Goal: Find specific page/section: Find specific page/section

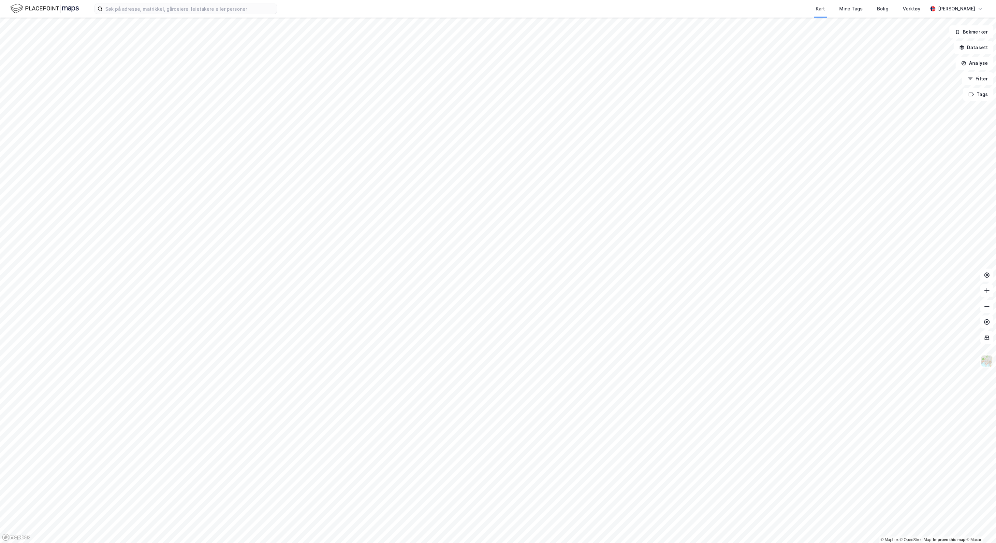
click at [54, 12] on img at bounding box center [44, 8] width 68 height 11
click at [36, 5] on img at bounding box center [44, 8] width 68 height 11
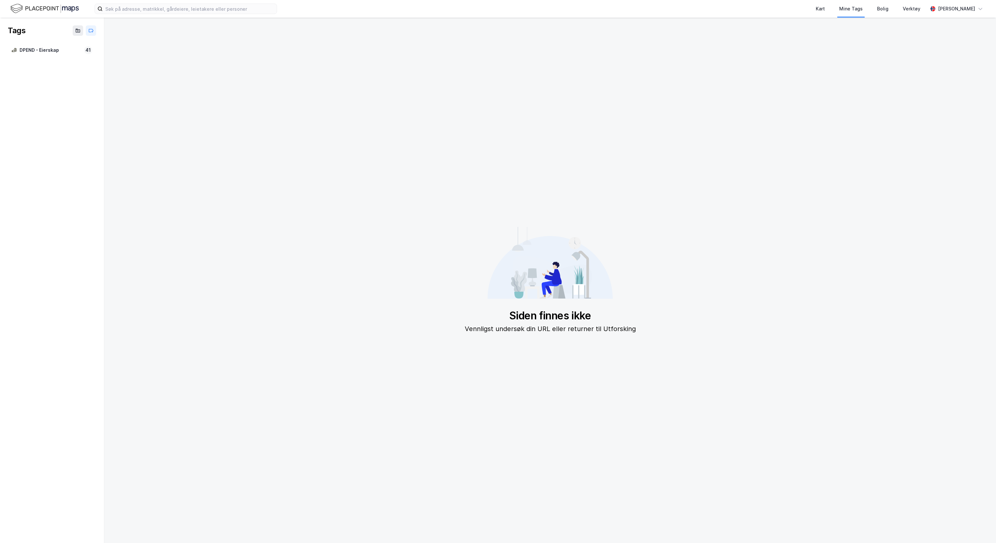
click at [36, 9] on img at bounding box center [44, 8] width 68 height 11
